Goal: Entertainment & Leisure: Consume media (video, audio)

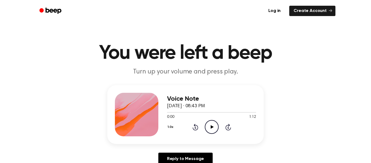
click at [210, 125] on icon "Play Audio" at bounding box center [212, 127] width 14 height 14
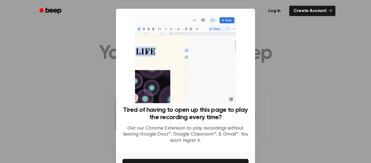
click at [371, 76] on div at bounding box center [185, 81] width 371 height 163
click at [315, 90] on div at bounding box center [185, 81] width 371 height 163
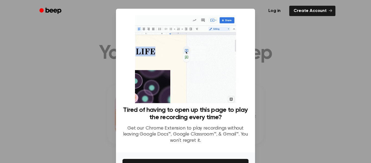
click at [315, 90] on div at bounding box center [185, 81] width 371 height 163
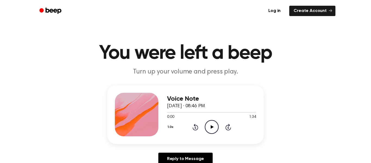
click at [214, 122] on icon "Play Audio" at bounding box center [212, 127] width 14 height 14
click at [214, 128] on icon "Play Audio" at bounding box center [212, 127] width 14 height 14
click at [211, 75] on p "Turn up your volume and press play." at bounding box center [185, 71] width 208 height 9
click at [210, 124] on icon "Play Audio" at bounding box center [212, 127] width 14 height 14
click at [206, 121] on icon "Play Audio" at bounding box center [212, 127] width 14 height 14
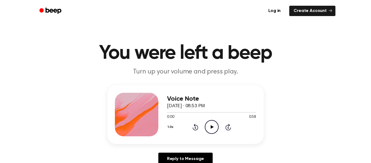
click at [211, 124] on icon "Play Audio" at bounding box center [212, 127] width 14 height 14
